Goal: Information Seeking & Learning: Learn about a topic

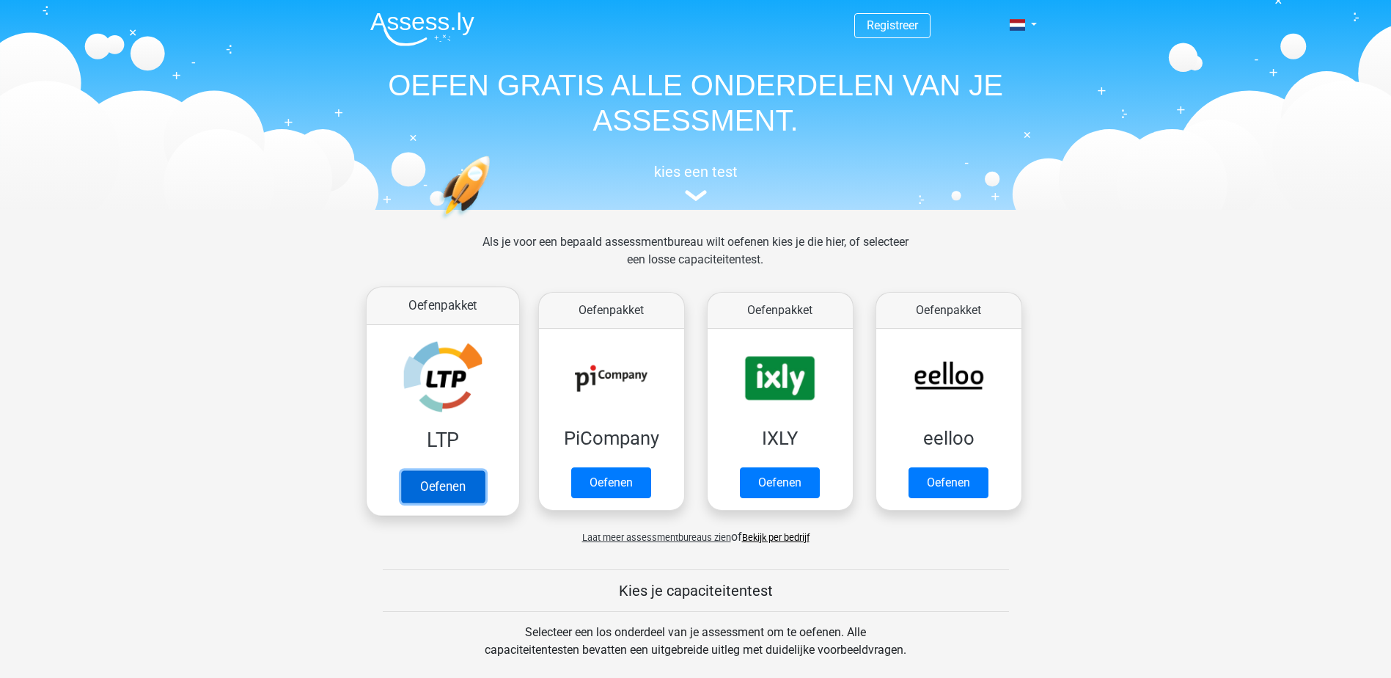
click at [416, 485] on link "Oefenen" at bounding box center [442, 486] width 84 height 32
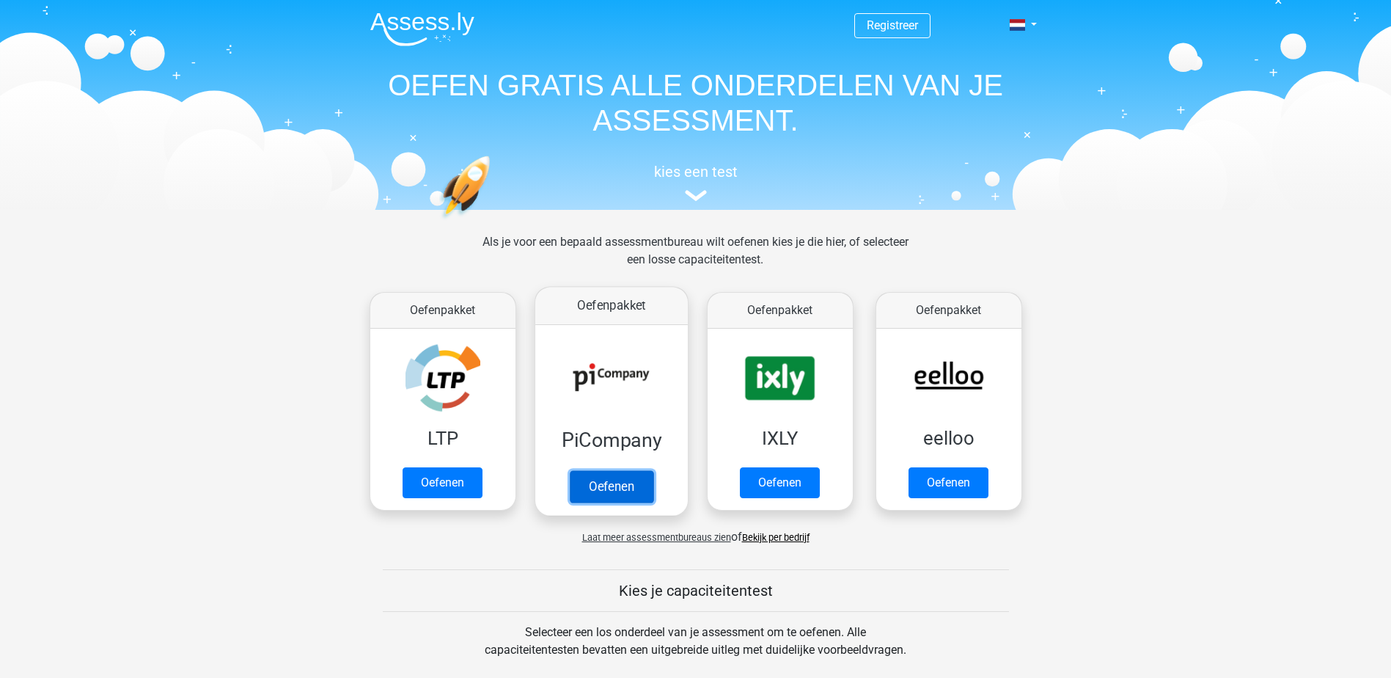
click at [610, 470] on link "Oefenen" at bounding box center [611, 486] width 84 height 32
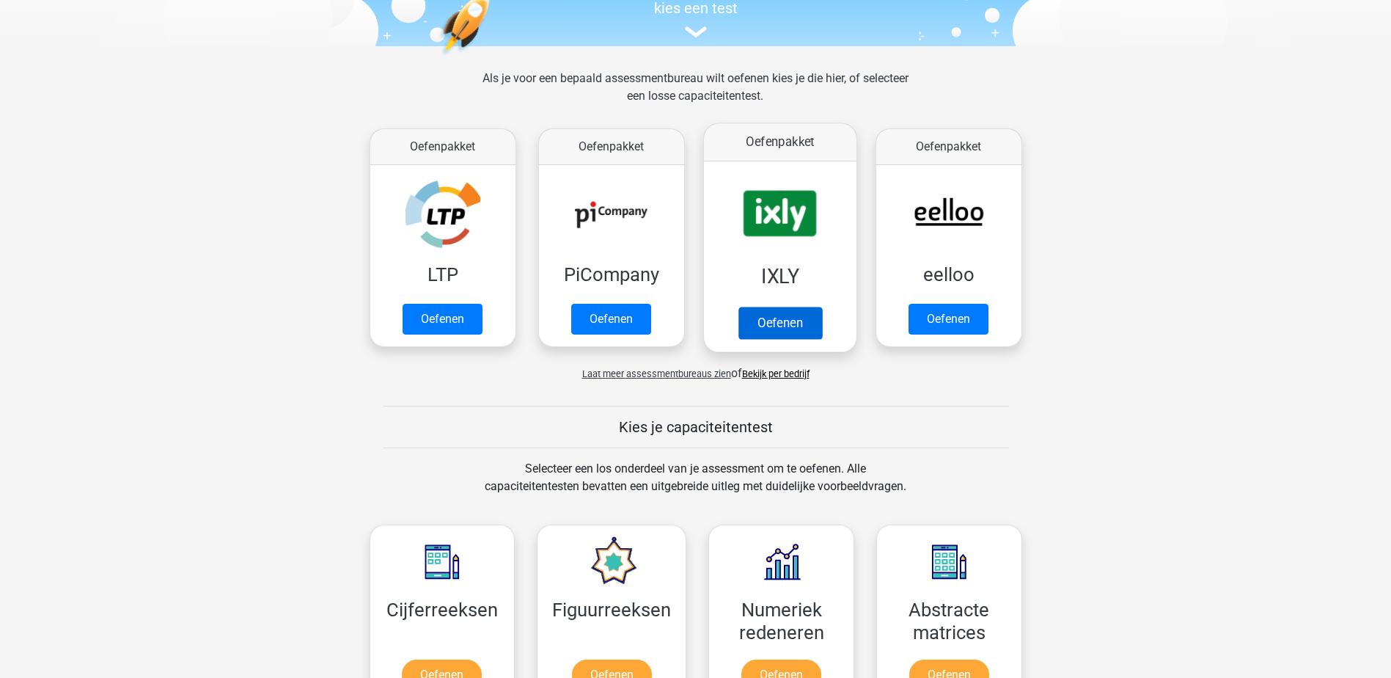
scroll to position [367, 0]
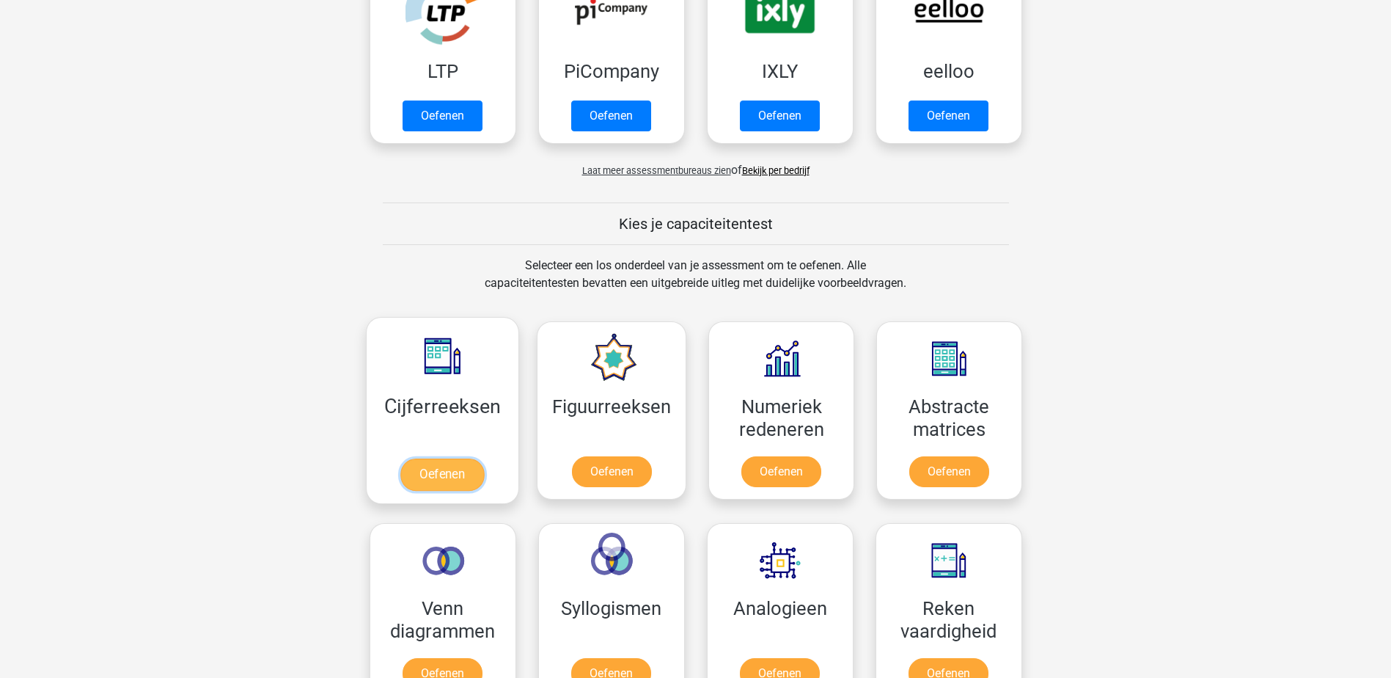
click at [445, 476] on link "Oefenen" at bounding box center [442, 474] width 84 height 32
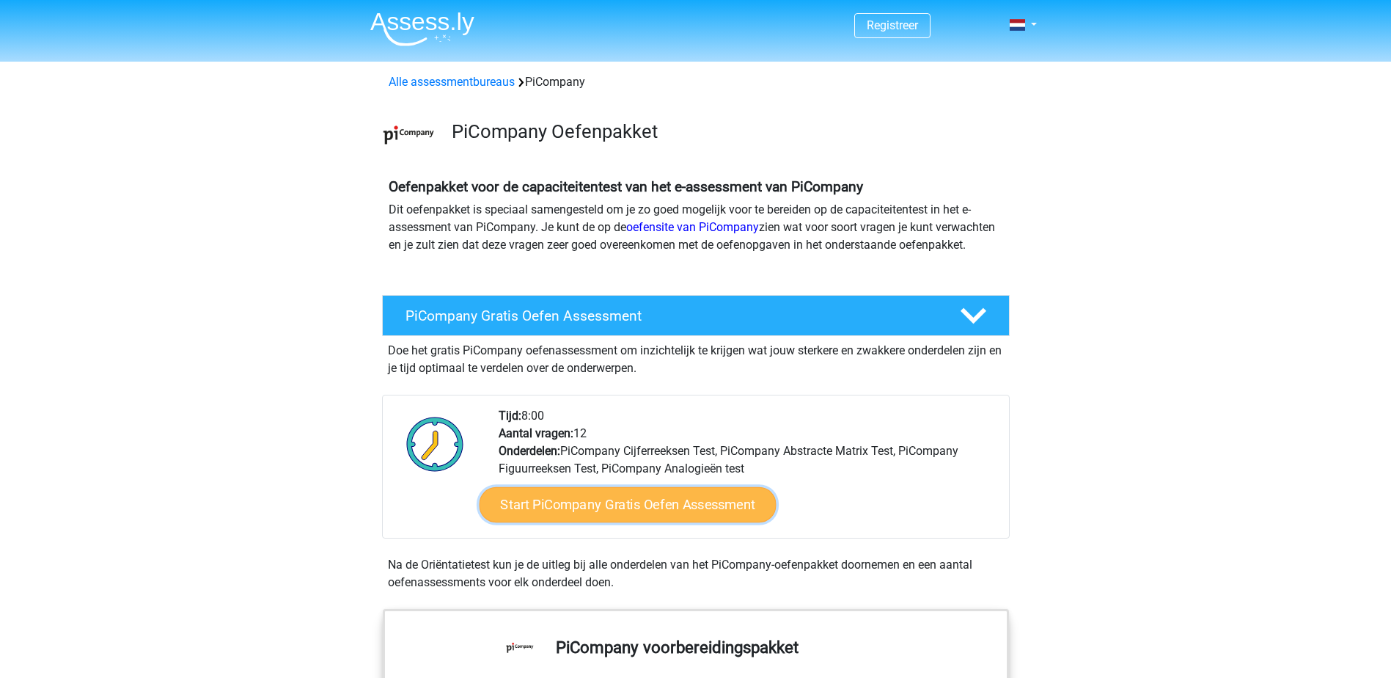
click at [658, 517] on link "Start PiCompany Gratis Oefen Assessment" at bounding box center [627, 504] width 297 height 35
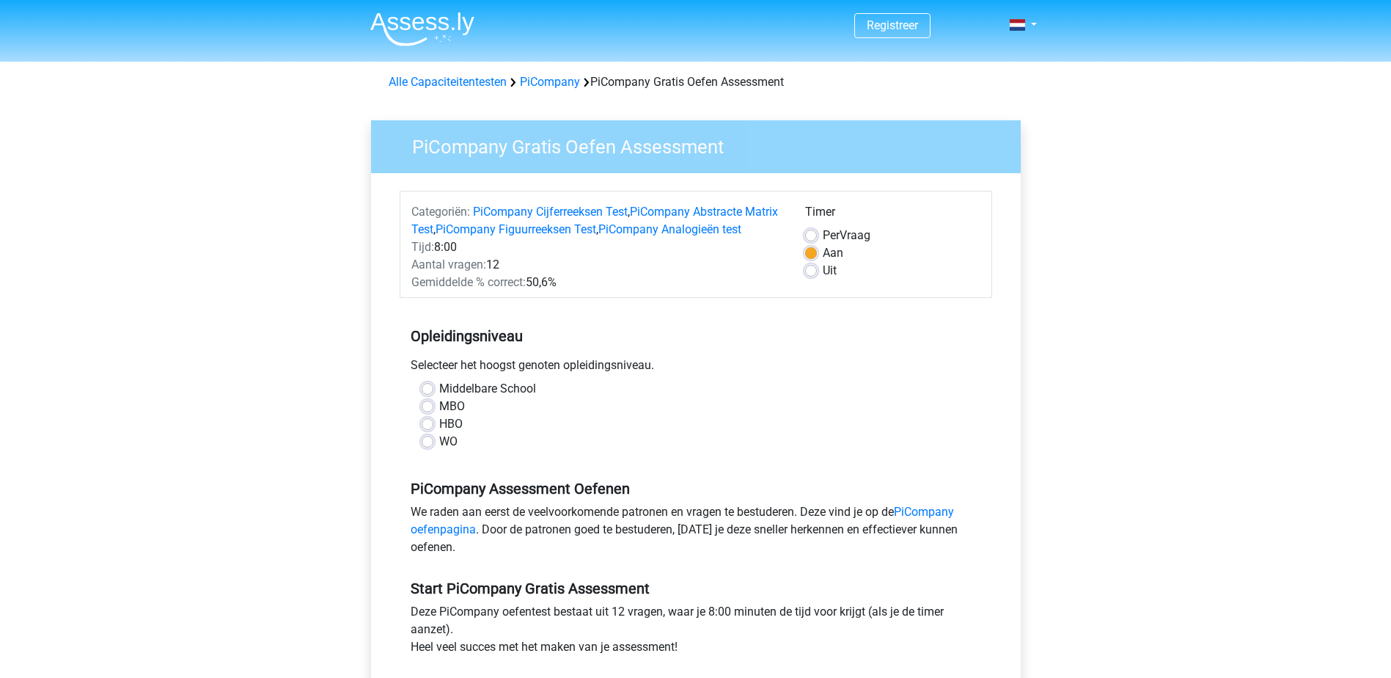
click at [439, 415] on label "MBO" at bounding box center [452, 407] width 26 height 18
click at [428, 412] on input "MBO" at bounding box center [428, 405] width 12 height 15
radio input "true"
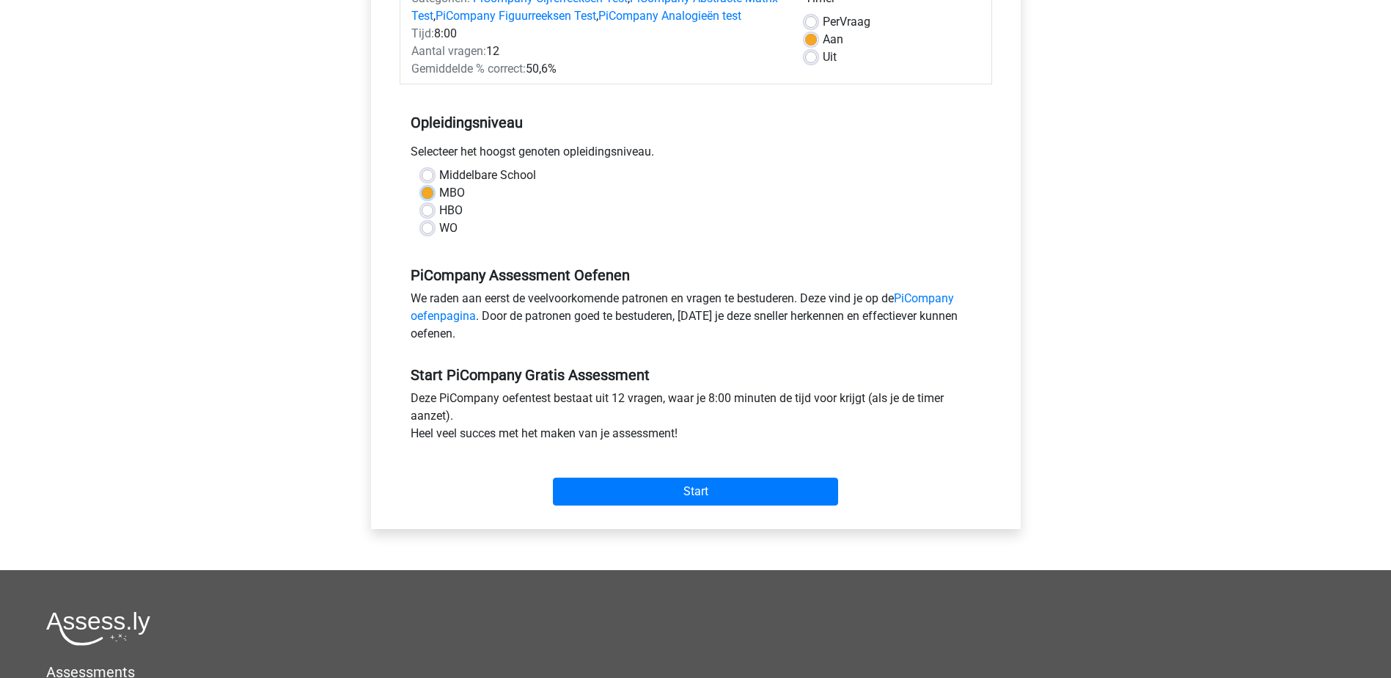
scroll to position [220, 0]
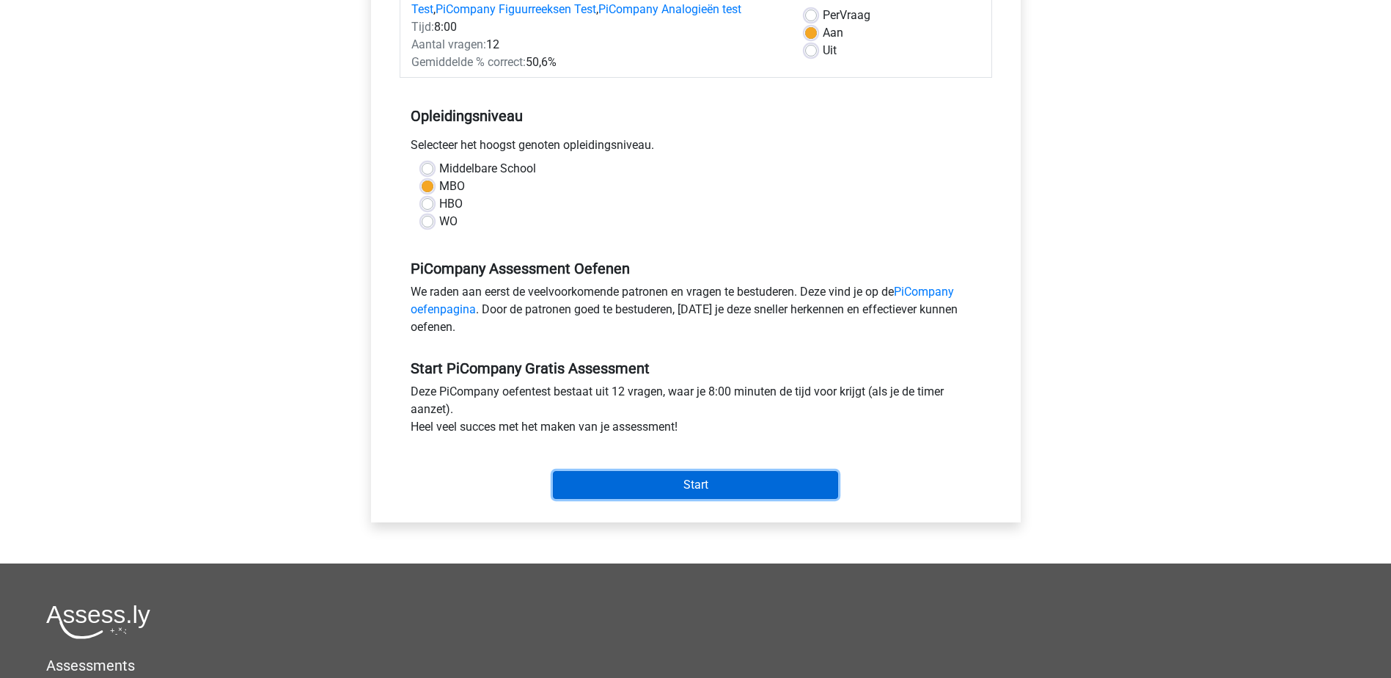
click at [716, 499] on input "Start" at bounding box center [695, 485] width 285 height 28
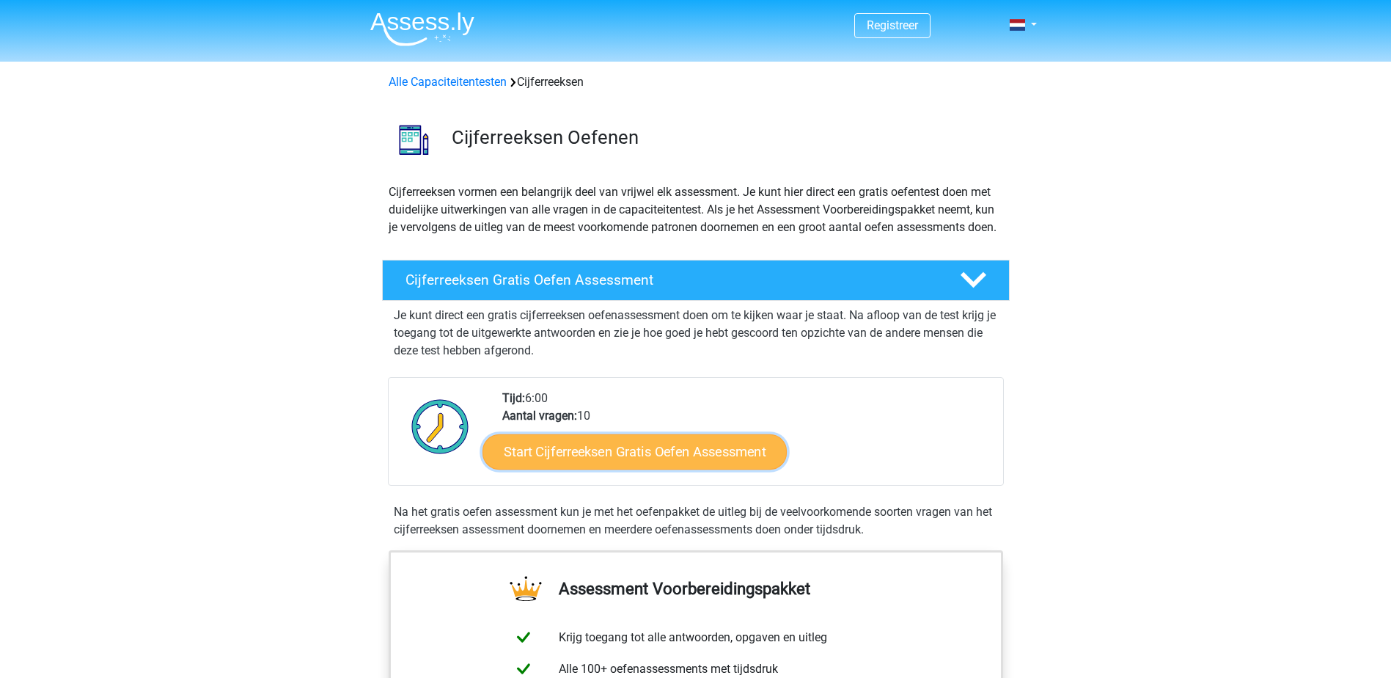
click at [632, 469] on link "Start Cijferreeksen Gratis Oefen Assessment" at bounding box center [635, 450] width 304 height 35
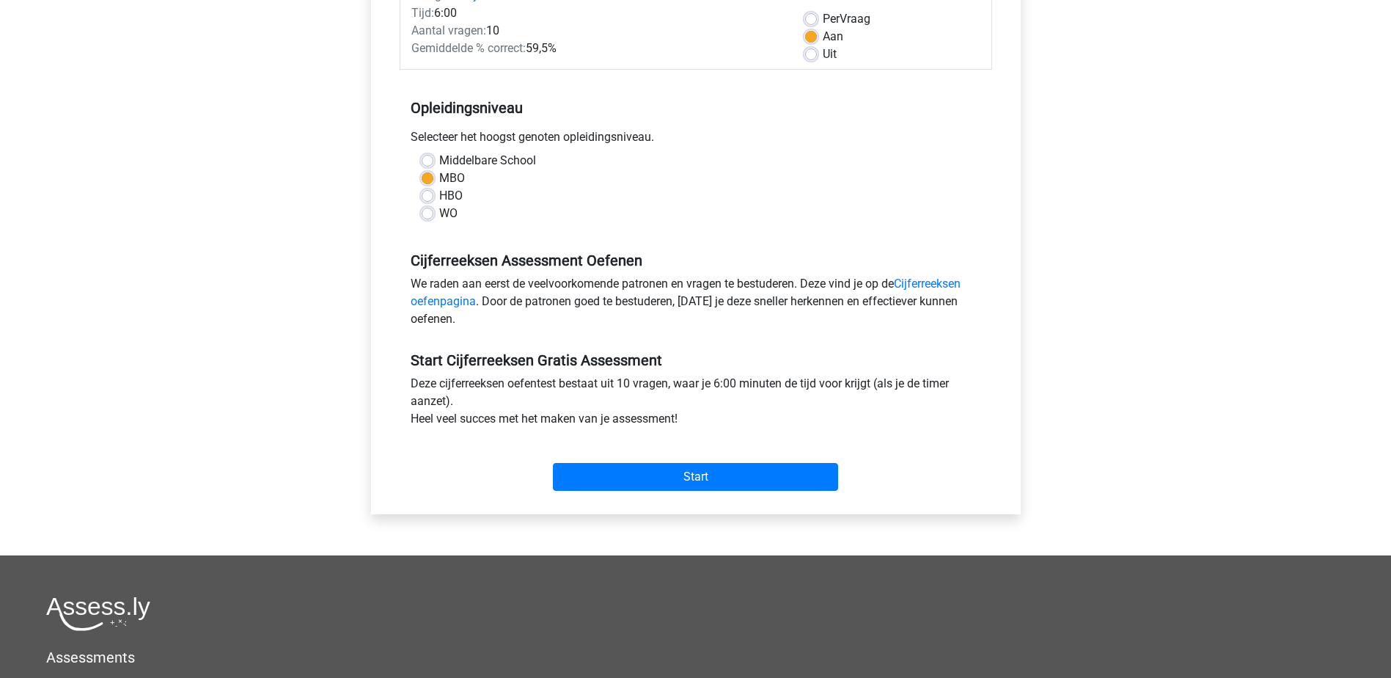
scroll to position [220, 0]
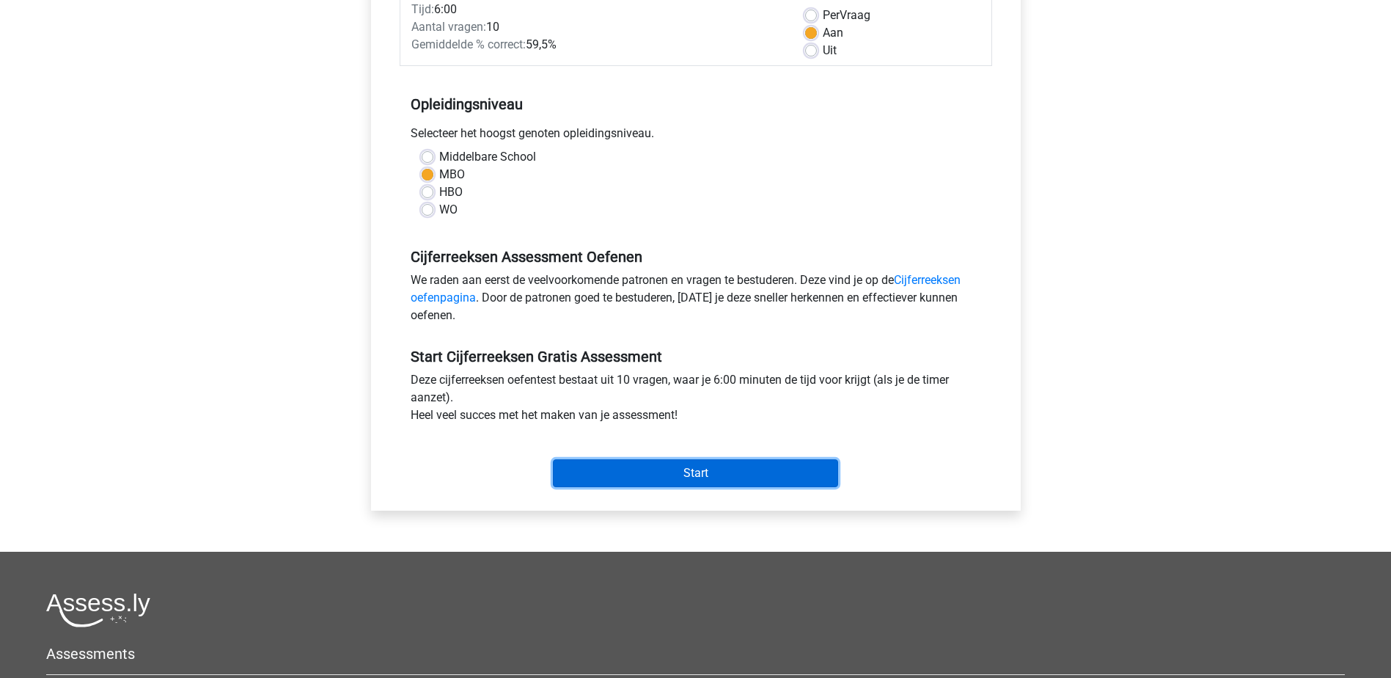
click at [706, 472] on input "Start" at bounding box center [695, 473] width 285 height 28
drag, startPoint x: 0, startPoint y: 7, endPoint x: 188, endPoint y: 364, distance: 403.6
click at [188, 364] on div "Registreer Nederlands English" at bounding box center [695, 359] width 1391 height 1159
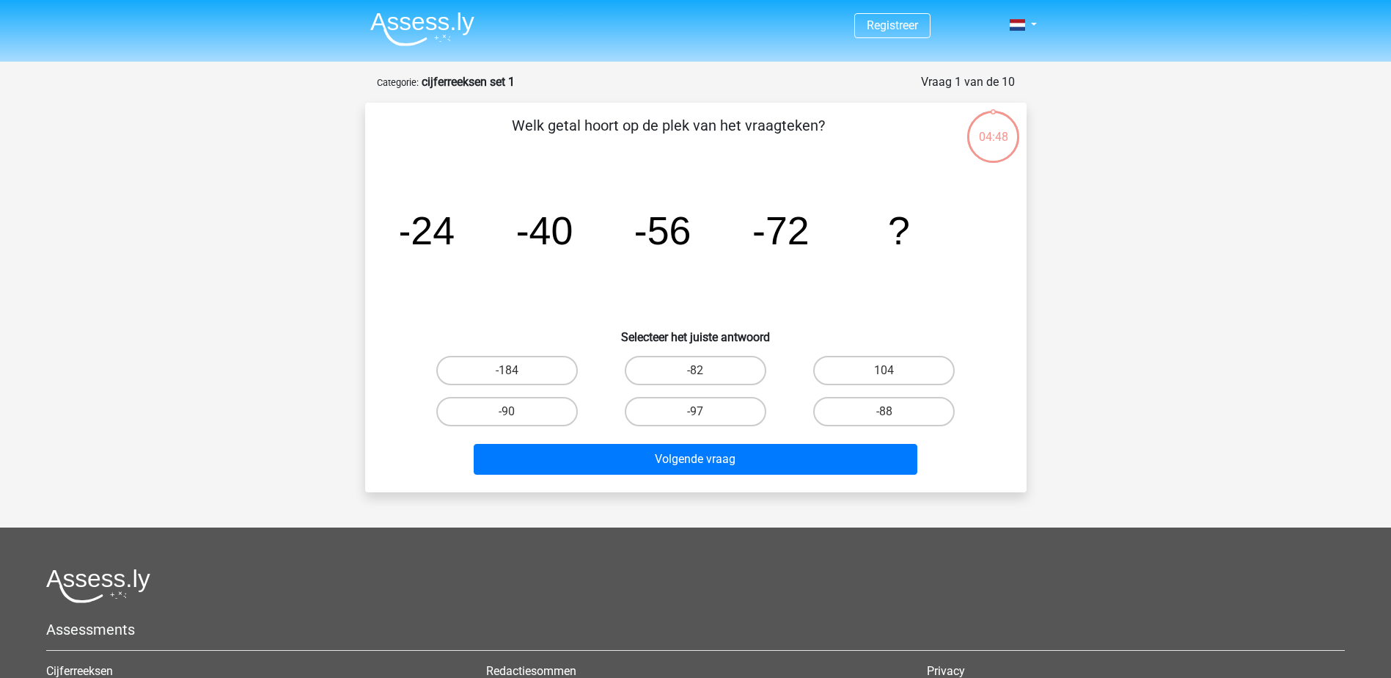
click at [890, 412] on input "-88" at bounding box center [890, 416] width 10 height 10
radio input "true"
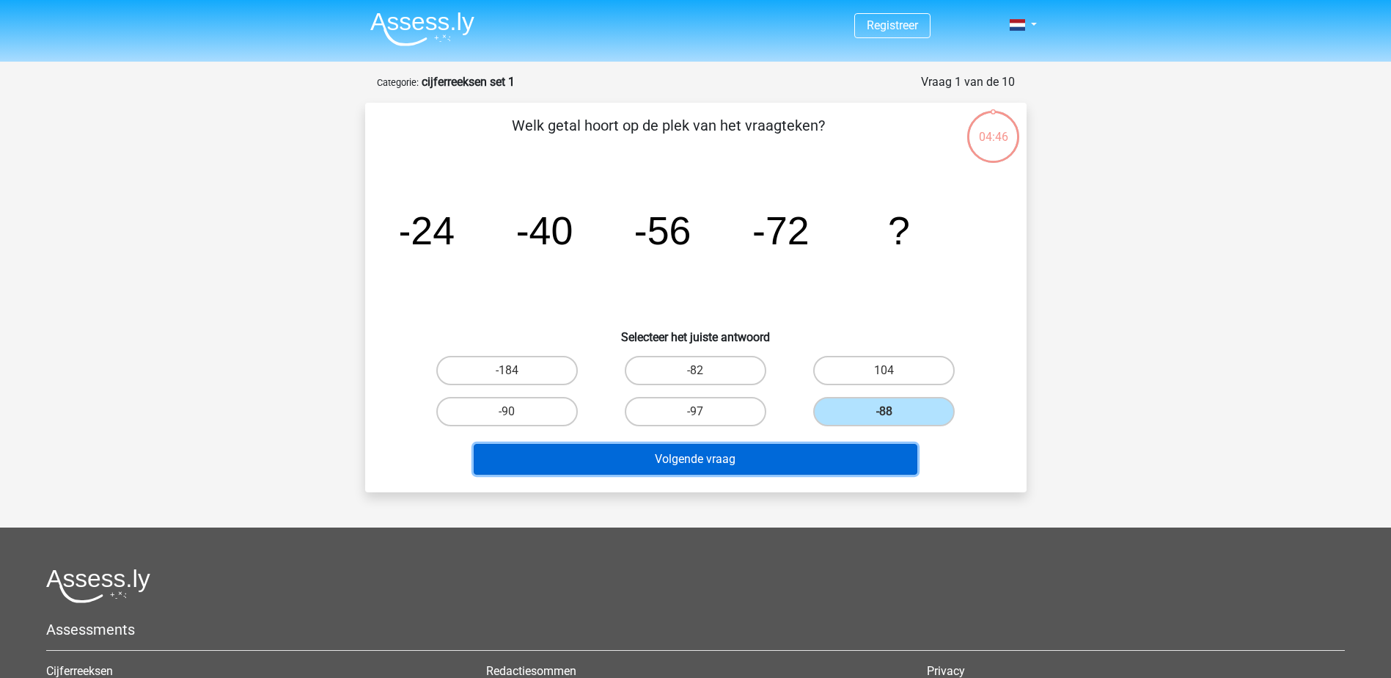
click at [684, 453] on button "Volgende vraag" at bounding box center [696, 459] width 444 height 31
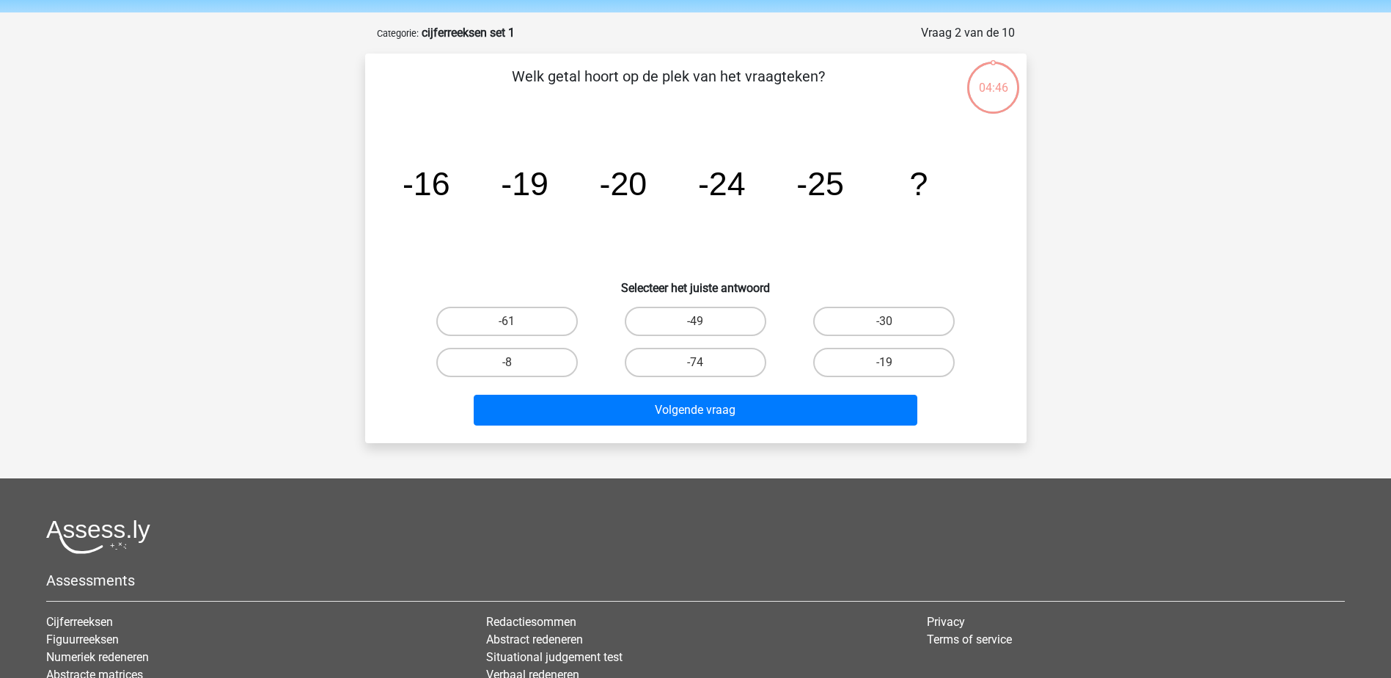
scroll to position [73, 0]
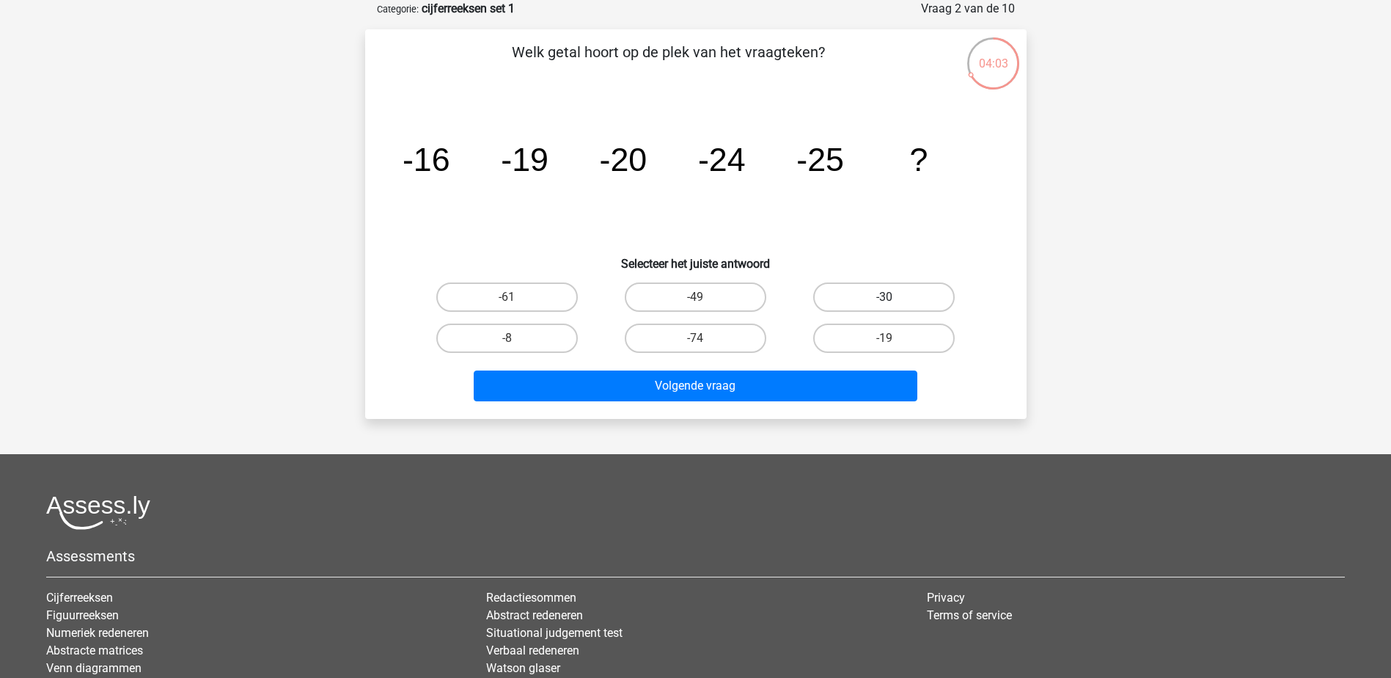
click at [852, 296] on label "-30" at bounding box center [884, 296] width 142 height 29
click at [885, 297] on input "-30" at bounding box center [890, 302] width 10 height 10
radio input "true"
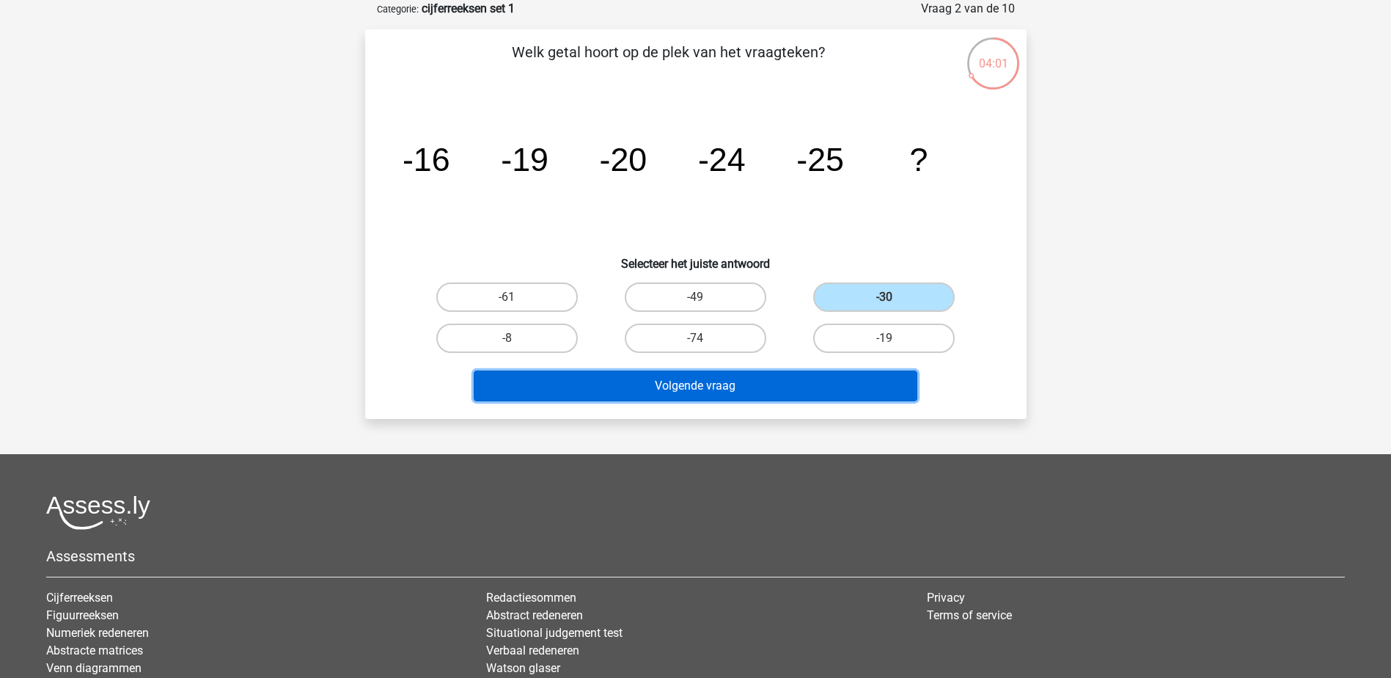
click at [761, 376] on button "Volgende vraag" at bounding box center [696, 385] width 444 height 31
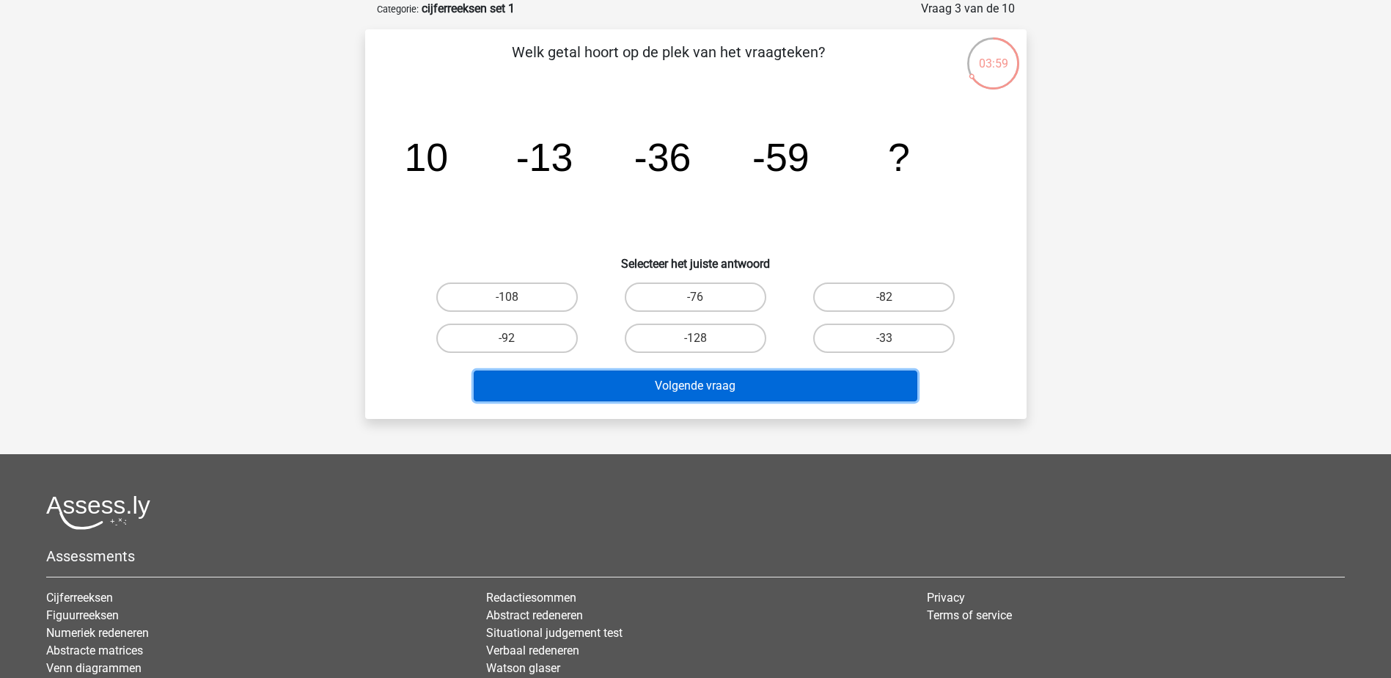
click at [713, 392] on button "Volgende vraag" at bounding box center [696, 385] width 444 height 31
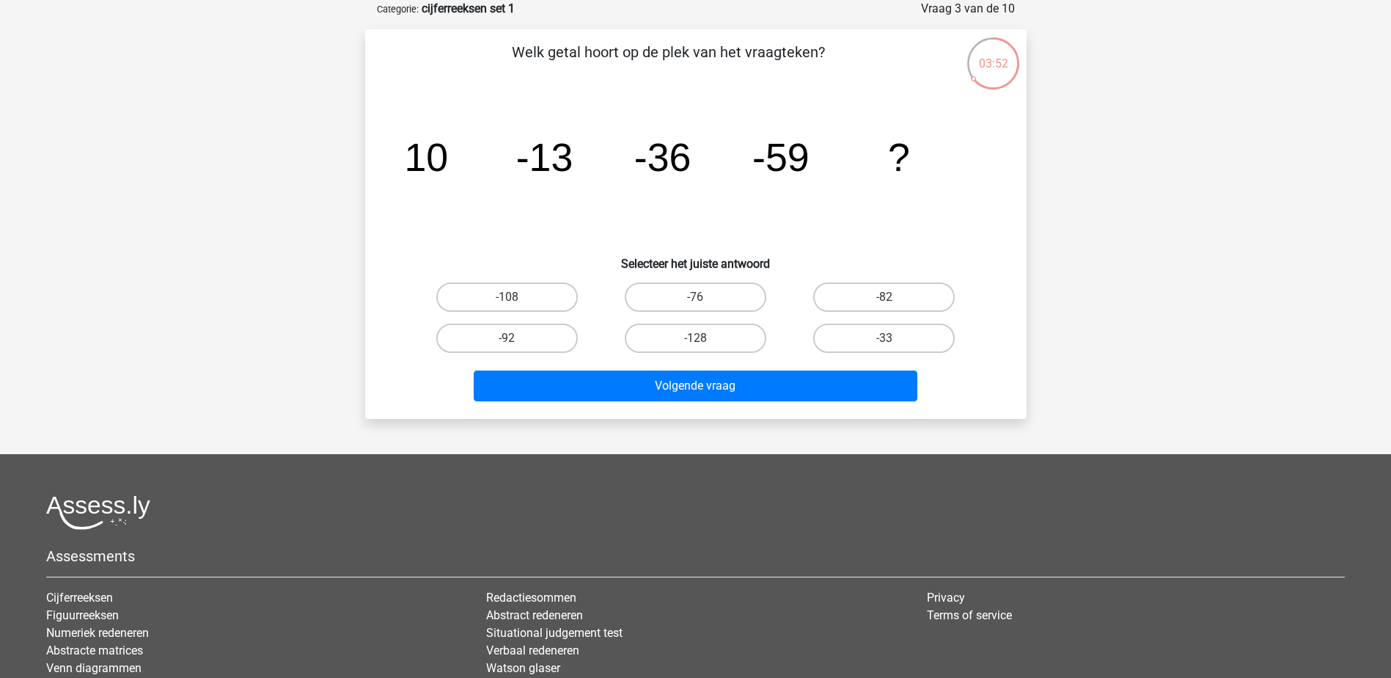
click at [399, 155] on div "image/svg+xml 10 -13 -36 -59 ?" at bounding box center [696, 171] width 615 height 148
click at [385, 146] on div "Welk getal hoort op de plek van het vraagteken? image/svg+xml 10 -13 -36 -59 ? …" at bounding box center [696, 224] width 650 height 366
click at [882, 296] on label "-82" at bounding box center [884, 296] width 142 height 29
click at [885, 297] on input "-82" at bounding box center [890, 302] width 10 height 10
radio input "true"
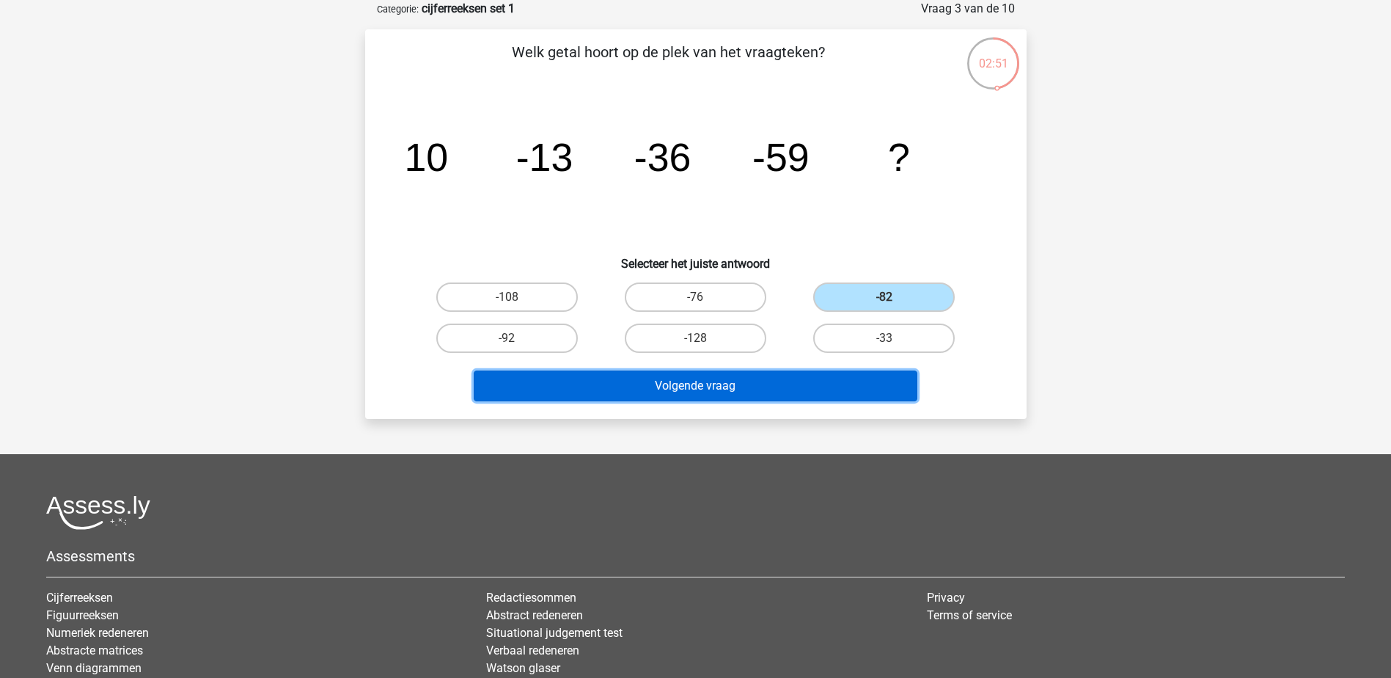
click at [701, 384] on button "Volgende vraag" at bounding box center [696, 385] width 444 height 31
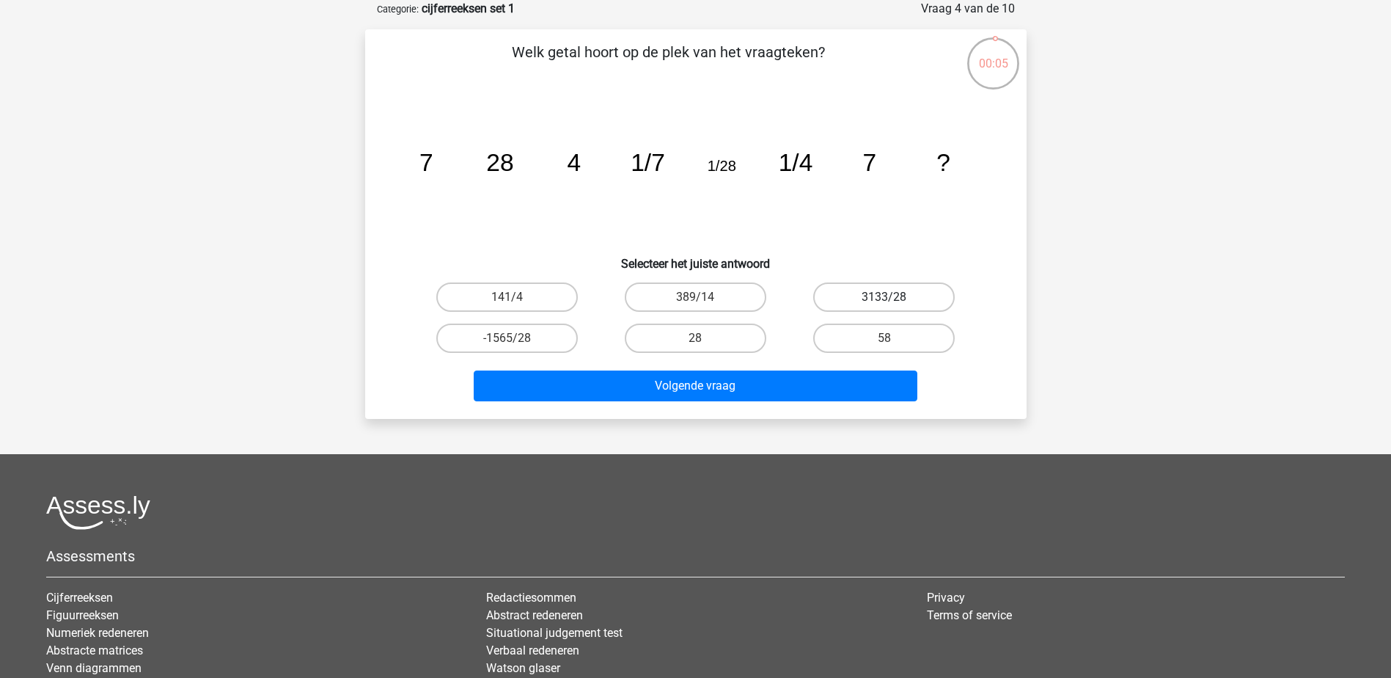
click at [877, 301] on label "3133/28" at bounding box center [884, 296] width 142 height 29
click at [885, 301] on input "3133/28" at bounding box center [890, 302] width 10 height 10
radio input "true"
click at [535, 301] on label "141/4" at bounding box center [507, 296] width 142 height 29
click at [516, 301] on input "141/4" at bounding box center [512, 302] width 10 height 10
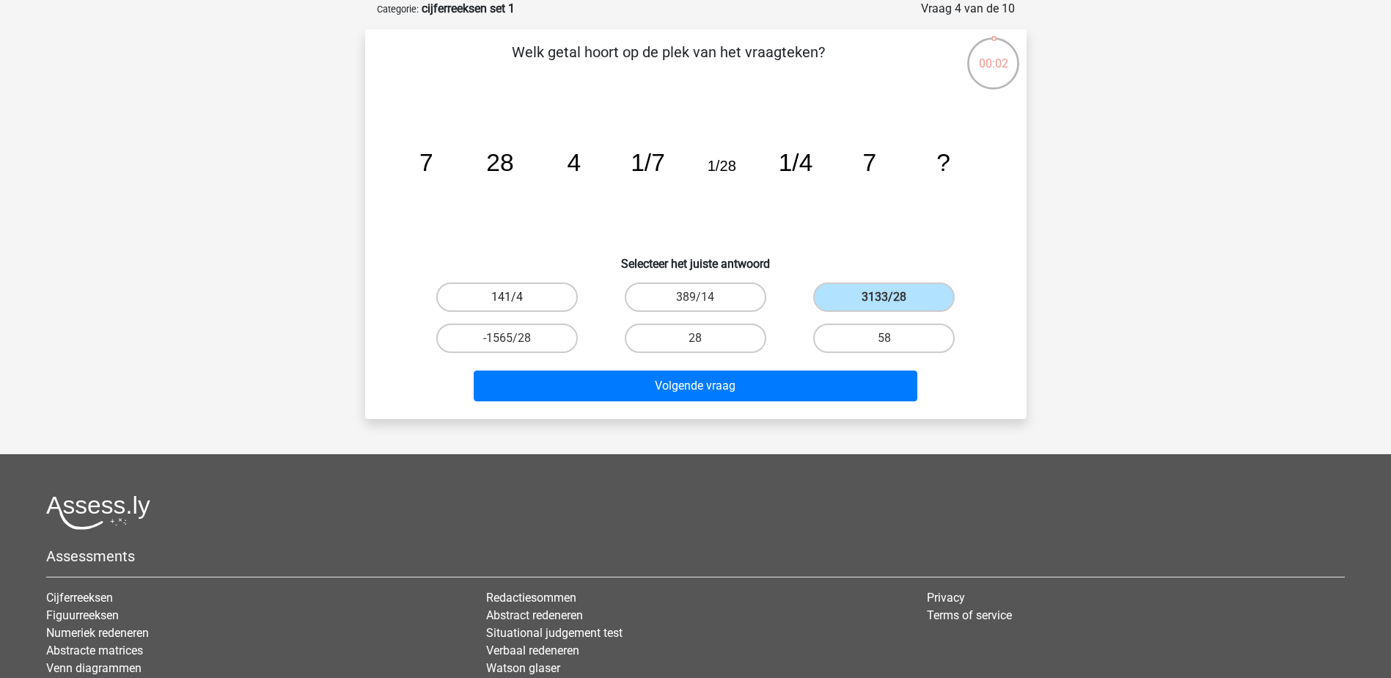
radio input "true"
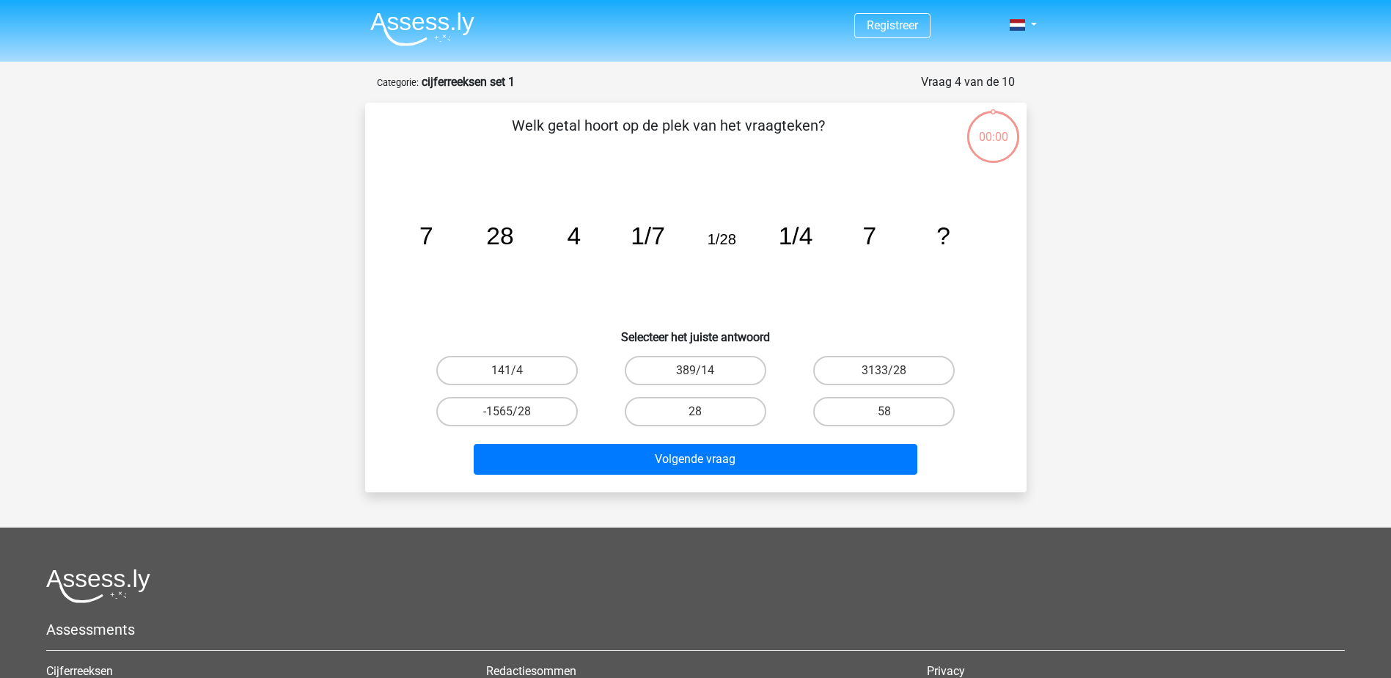
scroll to position [73, 0]
